Goal: Information Seeking & Learning: Learn about a topic

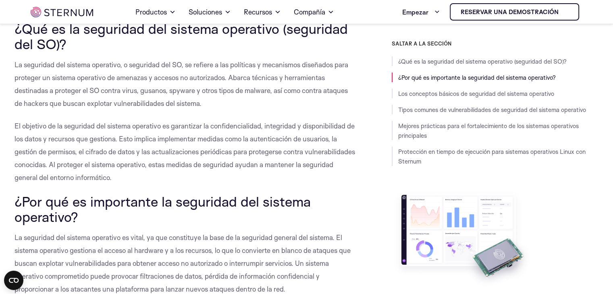
scroll to position [164, 0]
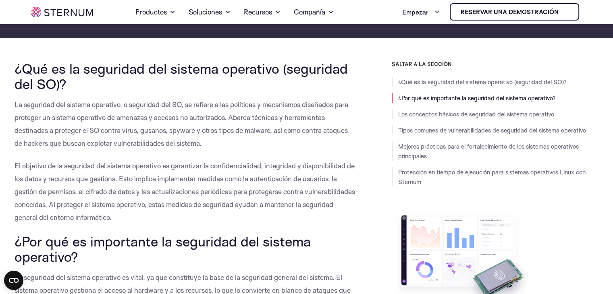
drag, startPoint x: 15, startPoint y: 106, endPoint x: 148, endPoint y: 216, distance: 172.9
copy div "La seguridad del sistema operativo, o seguridad del SO, se refiere a las políti…"
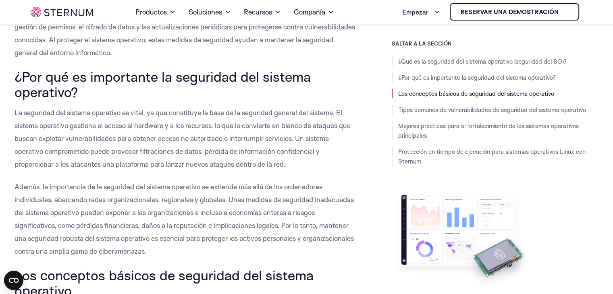
scroll to position [319, 0]
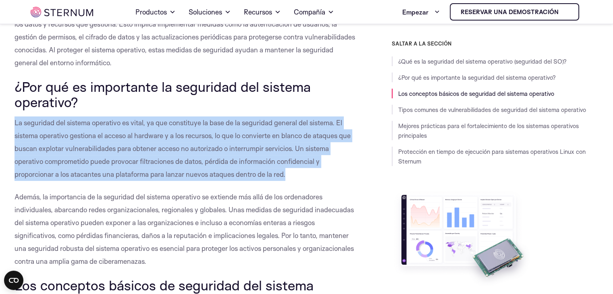
drag, startPoint x: 13, startPoint y: 123, endPoint x: 318, endPoint y: 175, distance: 308.7
copy font "La seguridad del sistema operativo es vital, ya que constituye la base de la se…"
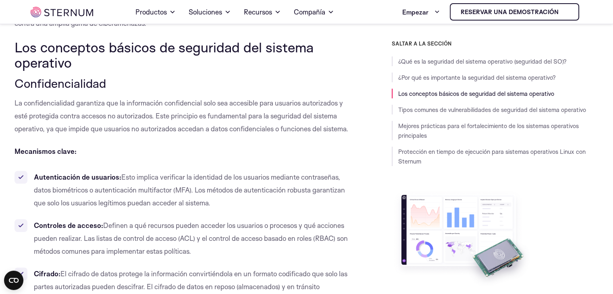
scroll to position [547, 0]
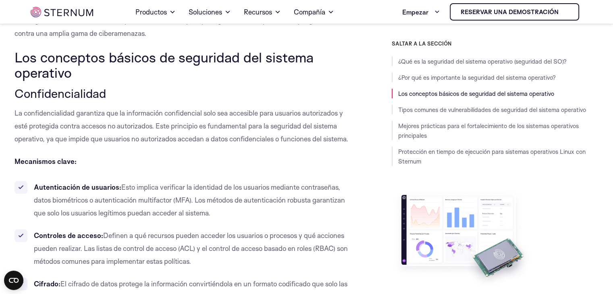
drag, startPoint x: 40, startPoint y: 60, endPoint x: 79, endPoint y: 71, distance: 40.4
click at [79, 71] on h2 "Los conceptos básicos de seguridad del sistema operativo" at bounding box center [185, 65] width 341 height 31
copy font "conceptos básicos de seguridad del sistema operativo"
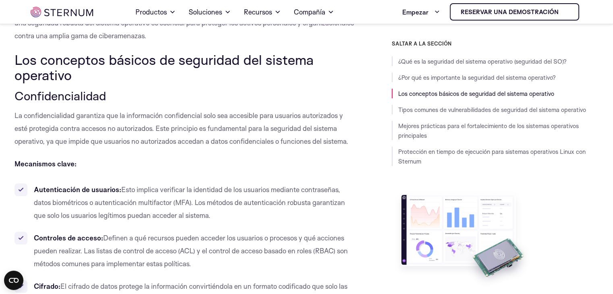
scroll to position [575, 0]
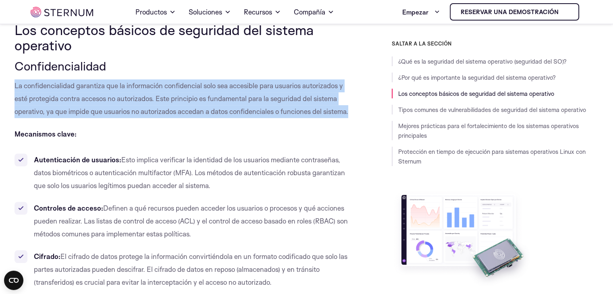
drag, startPoint x: 352, startPoint y: 111, endPoint x: 0, endPoint y: 86, distance: 353.2
copy font "La confidencialidad garantiza que la información confidencial solo sea accesibl…"
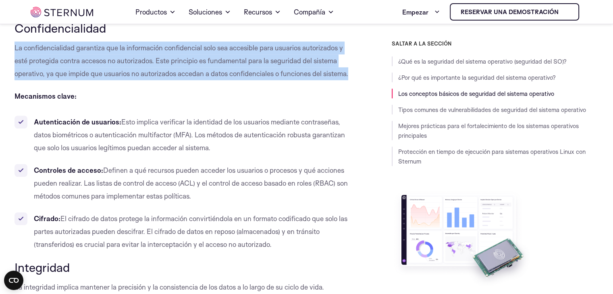
scroll to position [622, 0]
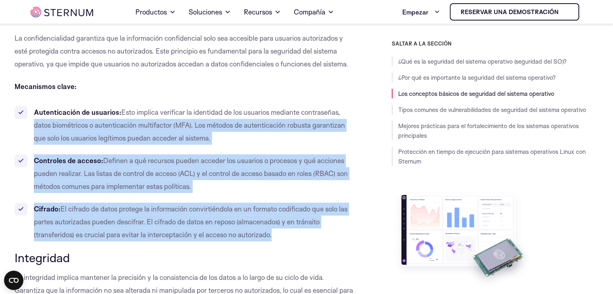
drag, startPoint x: 274, startPoint y: 234, endPoint x: 0, endPoint y: 119, distance: 296.7
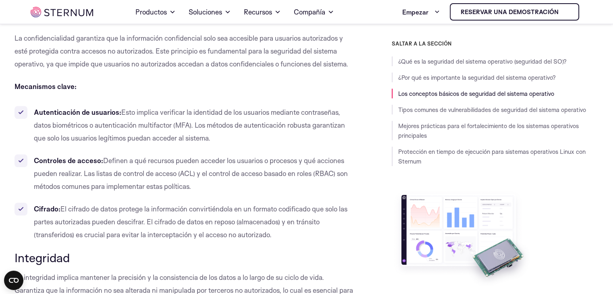
click at [37, 110] on font "Autenticación de usuarios:" at bounding box center [77, 112] width 87 height 8
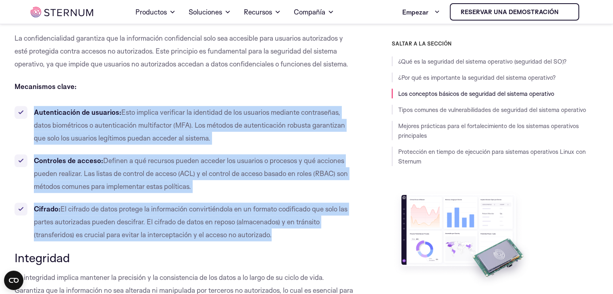
drag, startPoint x: 34, startPoint y: 112, endPoint x: 274, endPoint y: 231, distance: 267.4
click at [274, 231] on ul "Autenticación de usuarios: Esto implica verificar la identidad de los usuarios …" at bounding box center [185, 173] width 341 height 135
copy ul "Autenticación de usuarios: Esto implica verificar la identidad de los usuarios …"
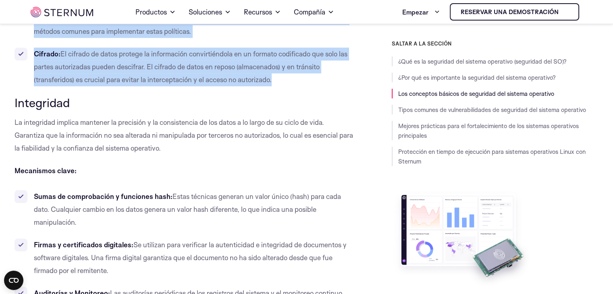
scroll to position [808, 0]
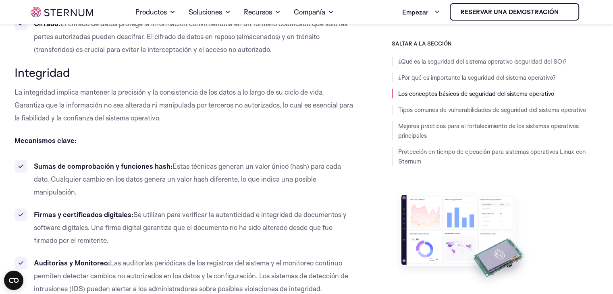
click at [167, 121] on p "La integridad implica mantener la precisión y la consistencia de los datos a lo…" at bounding box center [185, 105] width 341 height 39
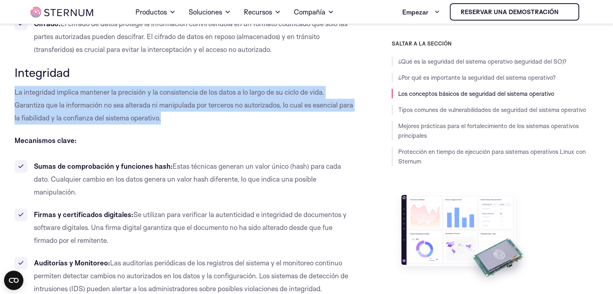
drag, startPoint x: 161, startPoint y: 118, endPoint x: 10, endPoint y: 92, distance: 153.7
copy font "La integridad implica mantener la precisión y la consistencia de los datos a lo…"
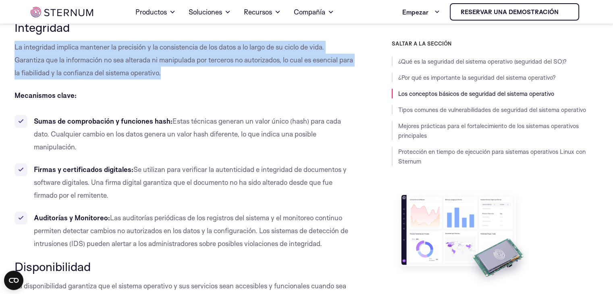
scroll to position [843, 0]
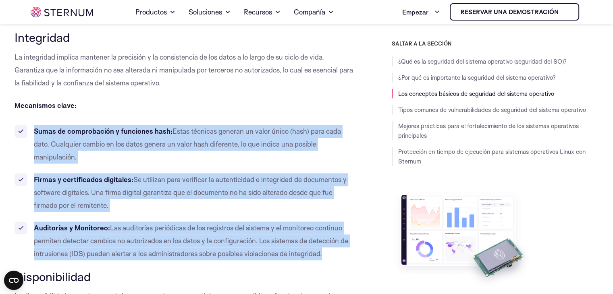
drag, startPoint x: 33, startPoint y: 128, endPoint x: 348, endPoint y: 249, distance: 337.3
click at [348, 249] on ul "Sumas de comprobación y funciones hash: Estas técnicas generan un valor único (…" at bounding box center [185, 192] width 341 height 135
copy ul "Sumas de comprobación y funciones hash: Estas técnicas generan un valor único (…"
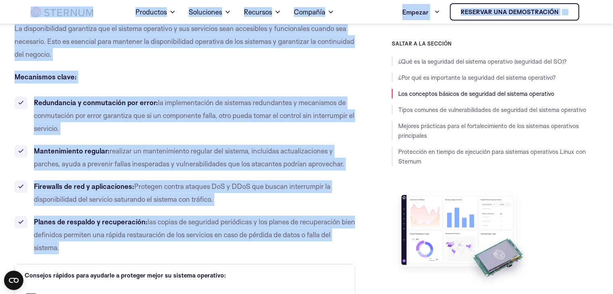
scroll to position [1076, 0]
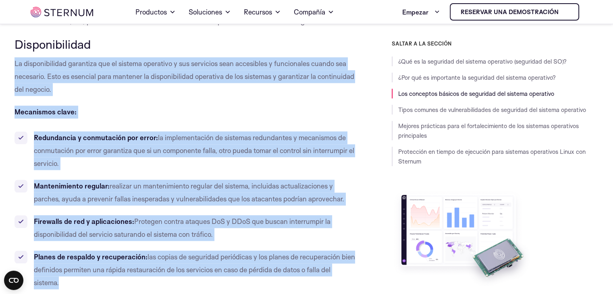
drag, startPoint x: 63, startPoint y: 246, endPoint x: 10, endPoint y: 67, distance: 186.6
copy div "Lo ipsumdolorsita consectet adi el seddoei temporinc u lab etdolorem aliq enima…"
